Goal: Information Seeking & Learning: Learn about a topic

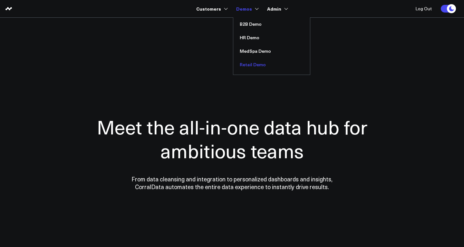
click at [255, 65] on link "Retail Demo" at bounding box center [271, 65] width 77 height 14
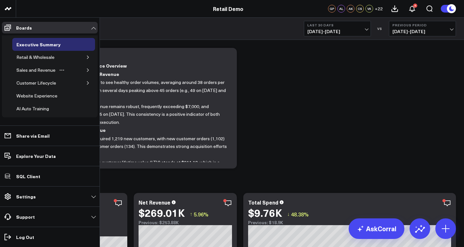
click at [86, 71] on icon "button" at bounding box center [88, 70] width 4 height 4
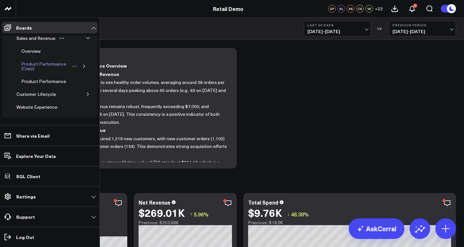
scroll to position [27, 0]
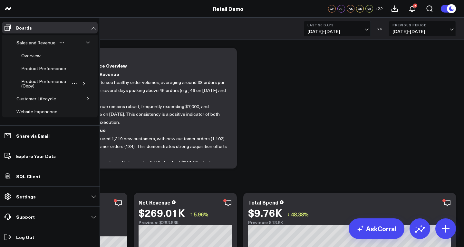
click at [82, 85] on icon "button" at bounding box center [84, 84] width 4 height 4
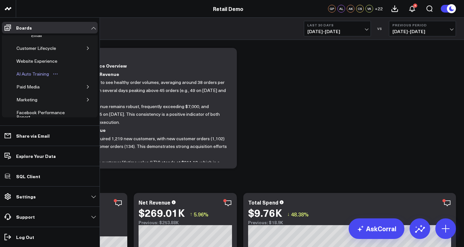
scroll to position [0, 0]
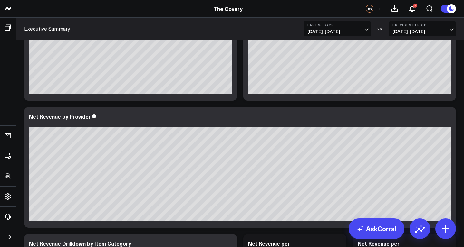
scroll to position [216, 0]
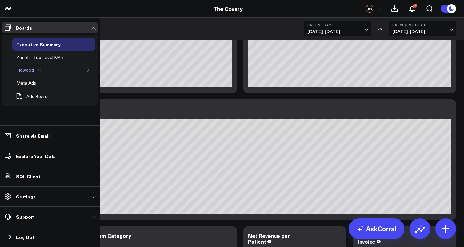
click at [31, 70] on div "Flowood" at bounding box center [25, 70] width 21 height 8
click at [25, 70] on div "Flowood" at bounding box center [25, 70] width 21 height 8
click at [89, 70] on icon "button" at bounding box center [88, 70] width 4 height 4
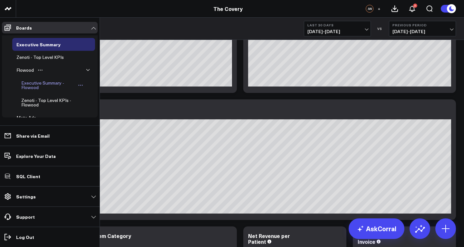
click at [34, 82] on div "Executive Summary - Flowood" at bounding box center [48, 85] width 57 height 12
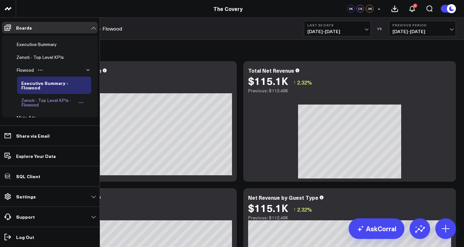
scroll to position [24, 0]
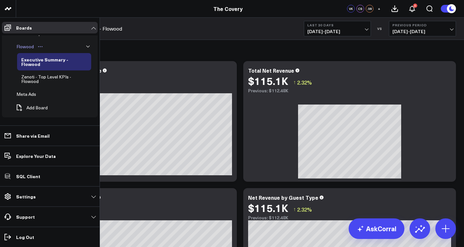
click at [20, 47] on div "Flowood" at bounding box center [25, 47] width 21 height 8
click at [30, 76] on div "Zenoti - Top Level KPIs - Flowood" at bounding box center [48, 79] width 57 height 12
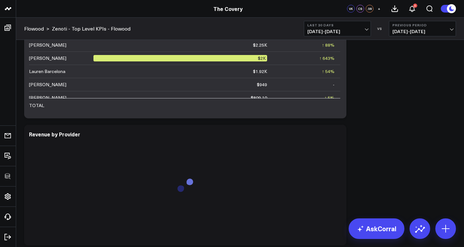
scroll to position [2212, 0]
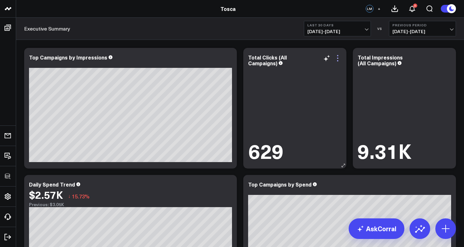
click at [338, 60] on icon at bounding box center [338, 58] width 8 height 8
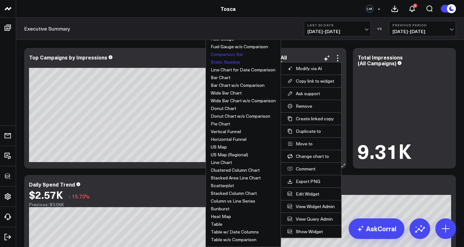
click at [227, 57] on button "Comparison Bar" at bounding box center [227, 54] width 33 height 5
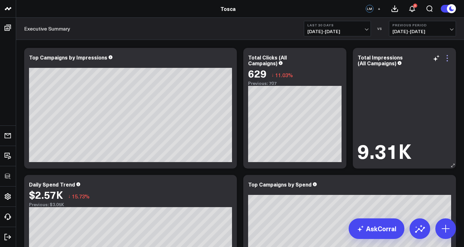
click at [448, 57] on icon at bounding box center [447, 58] width 8 height 8
click at [0, 0] on button "Comparison Bar" at bounding box center [0, 0] width 0 height 0
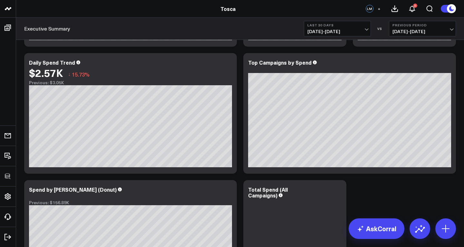
scroll to position [218, 0]
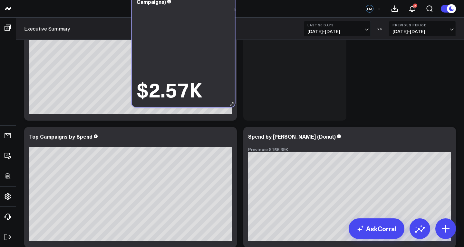
drag, startPoint x: 303, startPoint y: 101, endPoint x: 191, endPoint y: 6, distance: 147.0
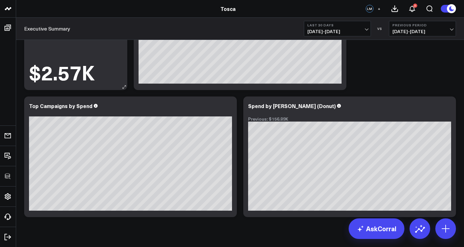
scroll to position [207, 0]
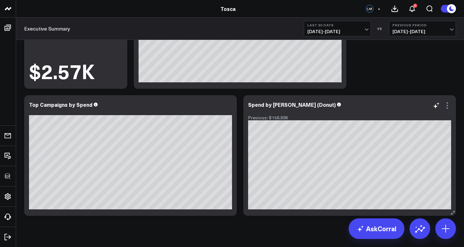
click at [448, 106] on icon at bounding box center [447, 106] width 8 height 8
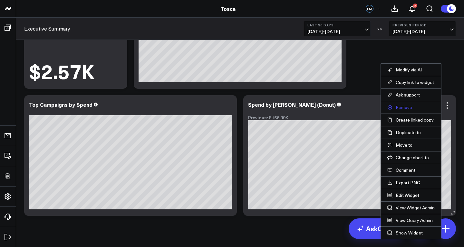
click at [406, 108] on button "Remove" at bounding box center [410, 108] width 47 height 6
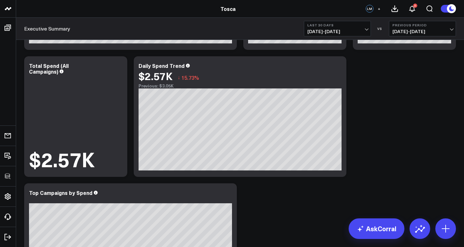
scroll to position [117, 0]
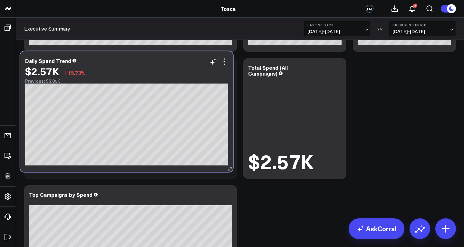
drag, startPoint x: 240, startPoint y: 66, endPoint x: 126, endPoint y: 60, distance: 113.9
click at [126, 60] on div "Daily Spend Trend" at bounding box center [126, 61] width 203 height 6
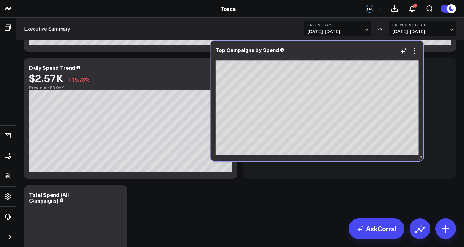
drag, startPoint x: 180, startPoint y: 178, endPoint x: 353, endPoint y: 54, distance: 213.0
click at [353, 54] on div at bounding box center [317, 56] width 203 height 5
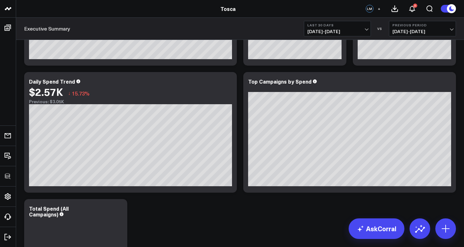
scroll to position [218, 0]
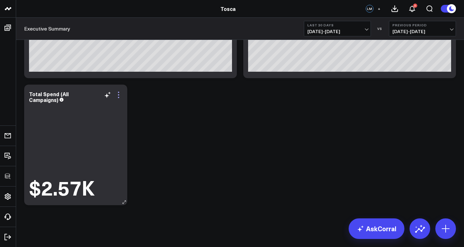
click at [119, 93] on icon at bounding box center [119, 95] width 8 height 8
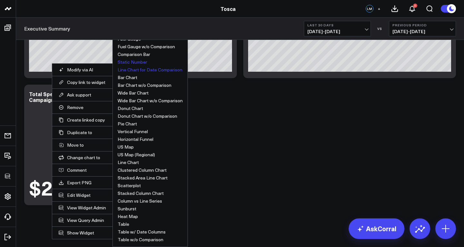
click at [131, 72] on button "Line Chart for Date Comparison" at bounding box center [150, 70] width 65 height 5
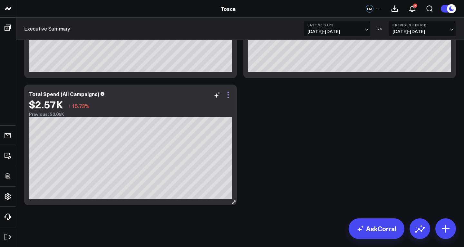
click at [227, 94] on icon at bounding box center [228, 95] width 8 height 8
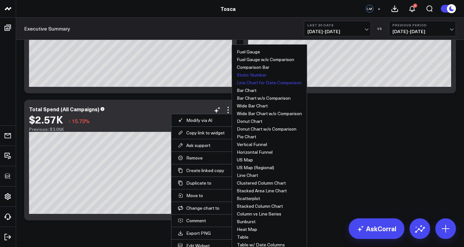
scroll to position [200, 0]
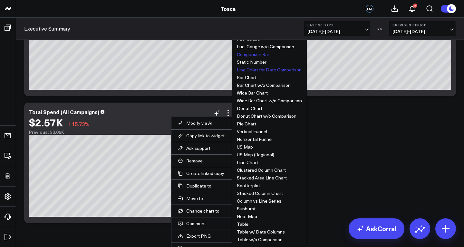
click at [255, 53] on button "Comparison Bar" at bounding box center [253, 54] width 33 height 5
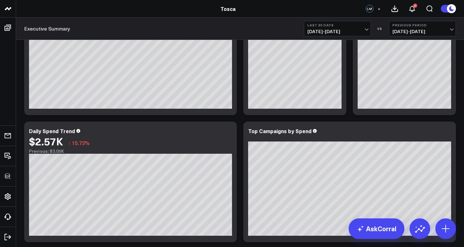
scroll to position [0, 0]
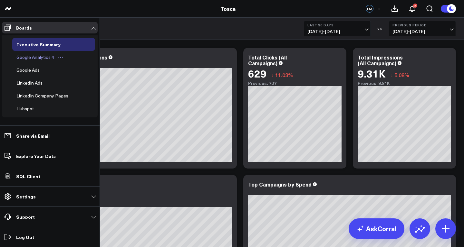
click at [34, 56] on div "Google Analytics 4" at bounding box center [35, 57] width 41 height 8
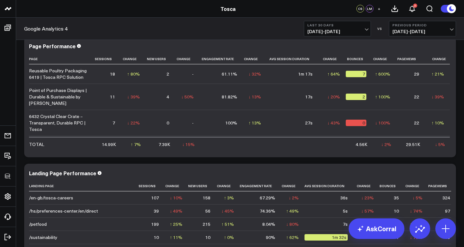
scroll to position [1467, 0]
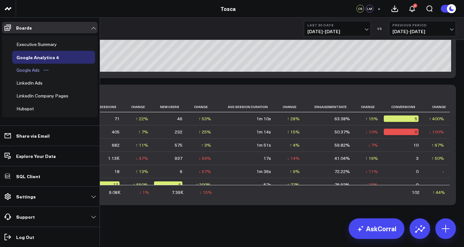
click at [28, 69] on div "Google Ads" at bounding box center [28, 70] width 26 height 8
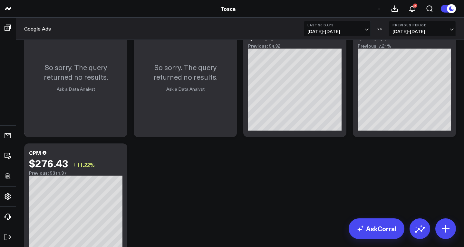
scroll to position [208, 0]
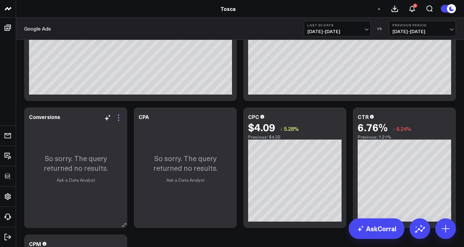
click at [119, 118] on icon at bounding box center [119, 118] width 8 height 8
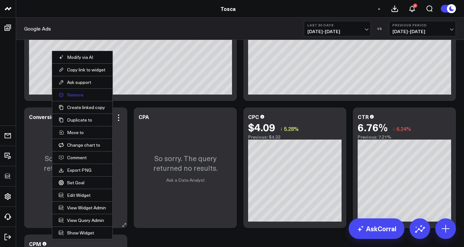
click at [78, 93] on button "Remove" at bounding box center [82, 95] width 47 height 6
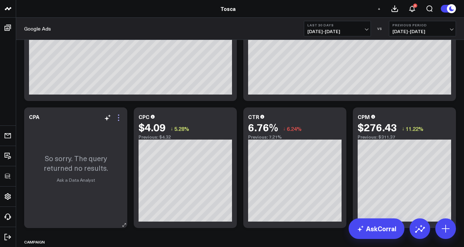
click at [118, 117] on icon at bounding box center [119, 118] width 8 height 8
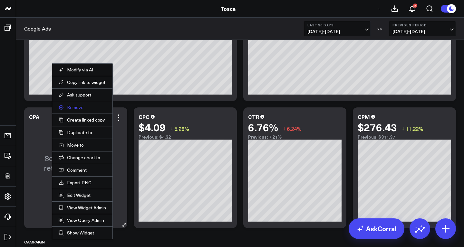
click at [75, 108] on button "Remove" at bounding box center [82, 108] width 47 height 6
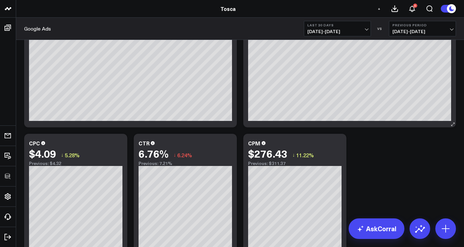
scroll to position [154, 0]
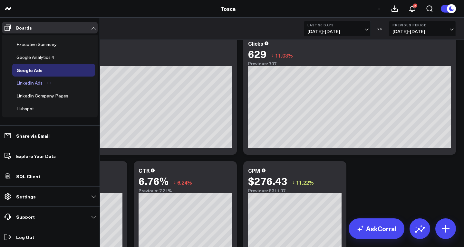
click at [30, 85] on div "LinkedIn Ads" at bounding box center [29, 83] width 29 height 8
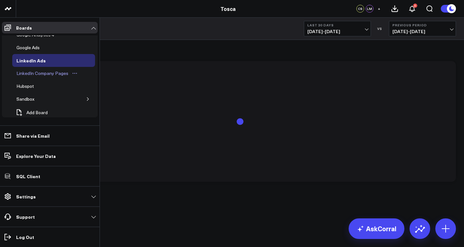
scroll to position [27, 0]
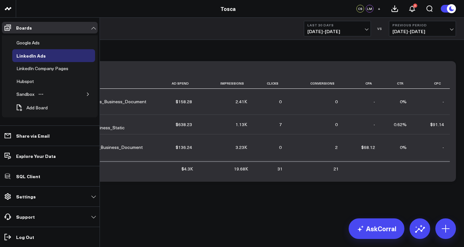
click at [86, 93] on icon "button" at bounding box center [88, 94] width 4 height 4
click at [36, 68] on div "LinkedIn Company Pages" at bounding box center [42, 69] width 55 height 8
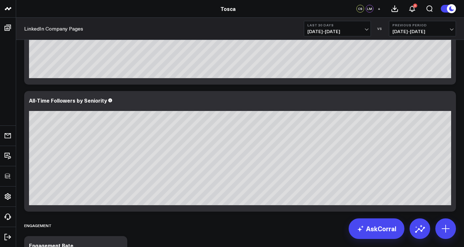
scroll to position [23, 0]
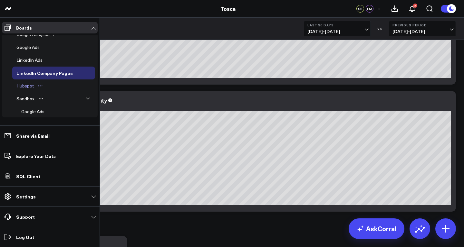
click at [30, 87] on div "Hubspot" at bounding box center [25, 86] width 21 height 8
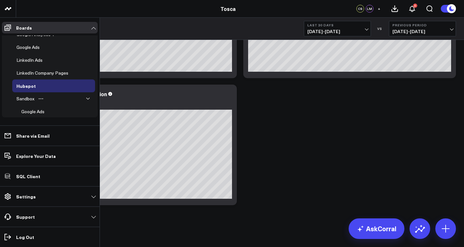
scroll to position [40, 0]
